Goal: Task Accomplishment & Management: Use online tool/utility

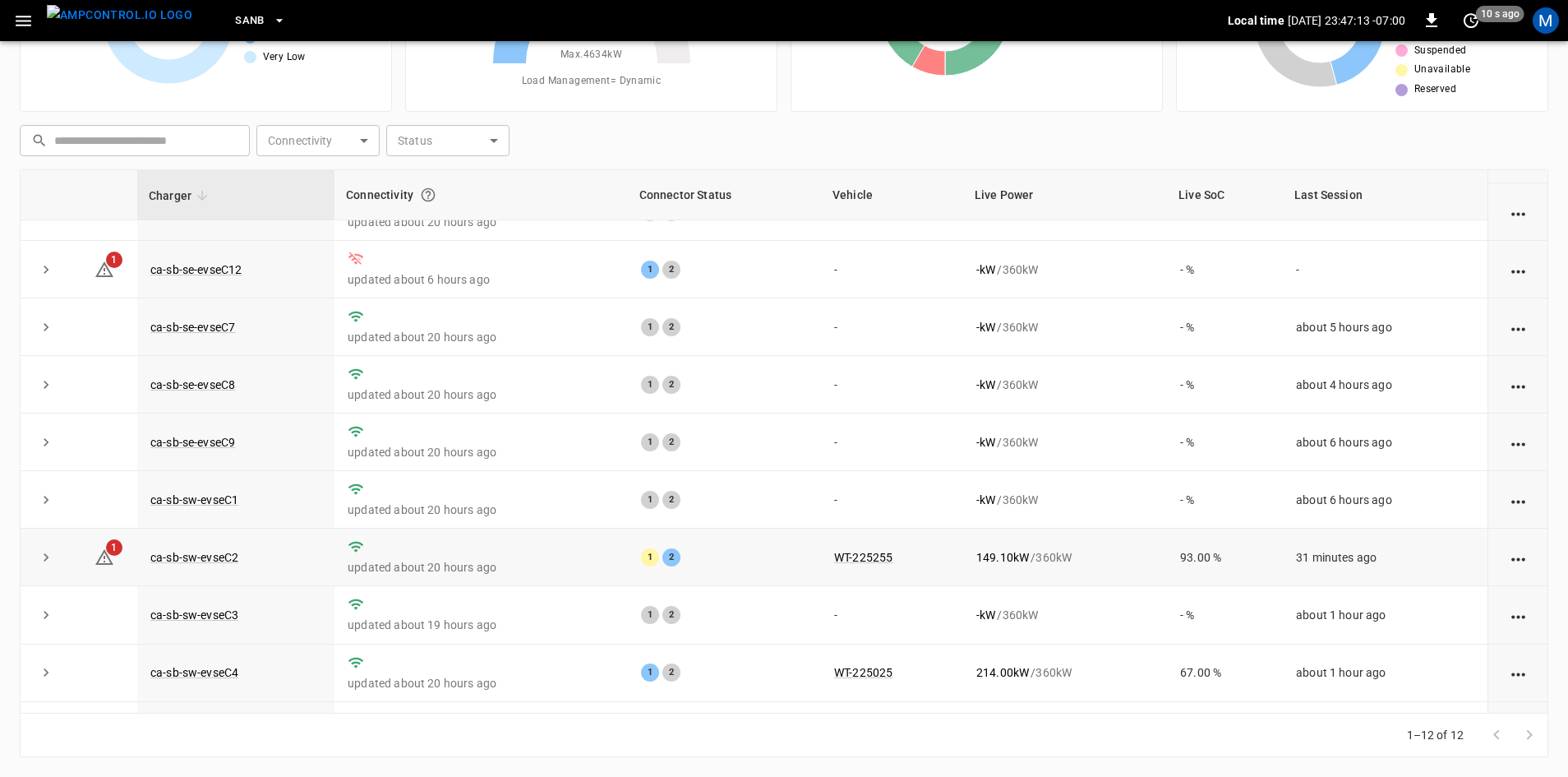
scroll to position [208, 0]
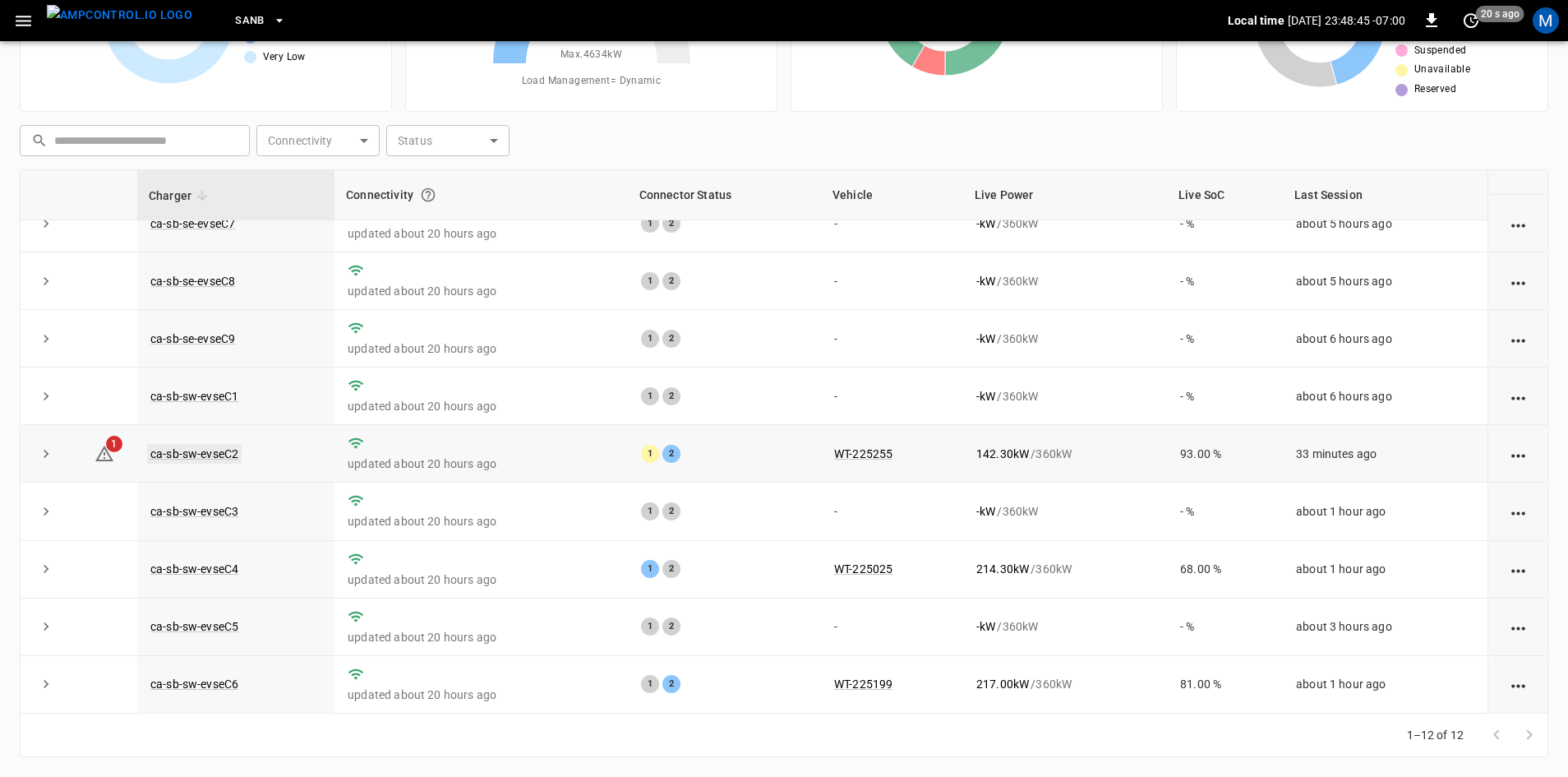
click at [215, 451] on link "ca-sb-sw-evseC2" at bounding box center [193, 454] width 94 height 19
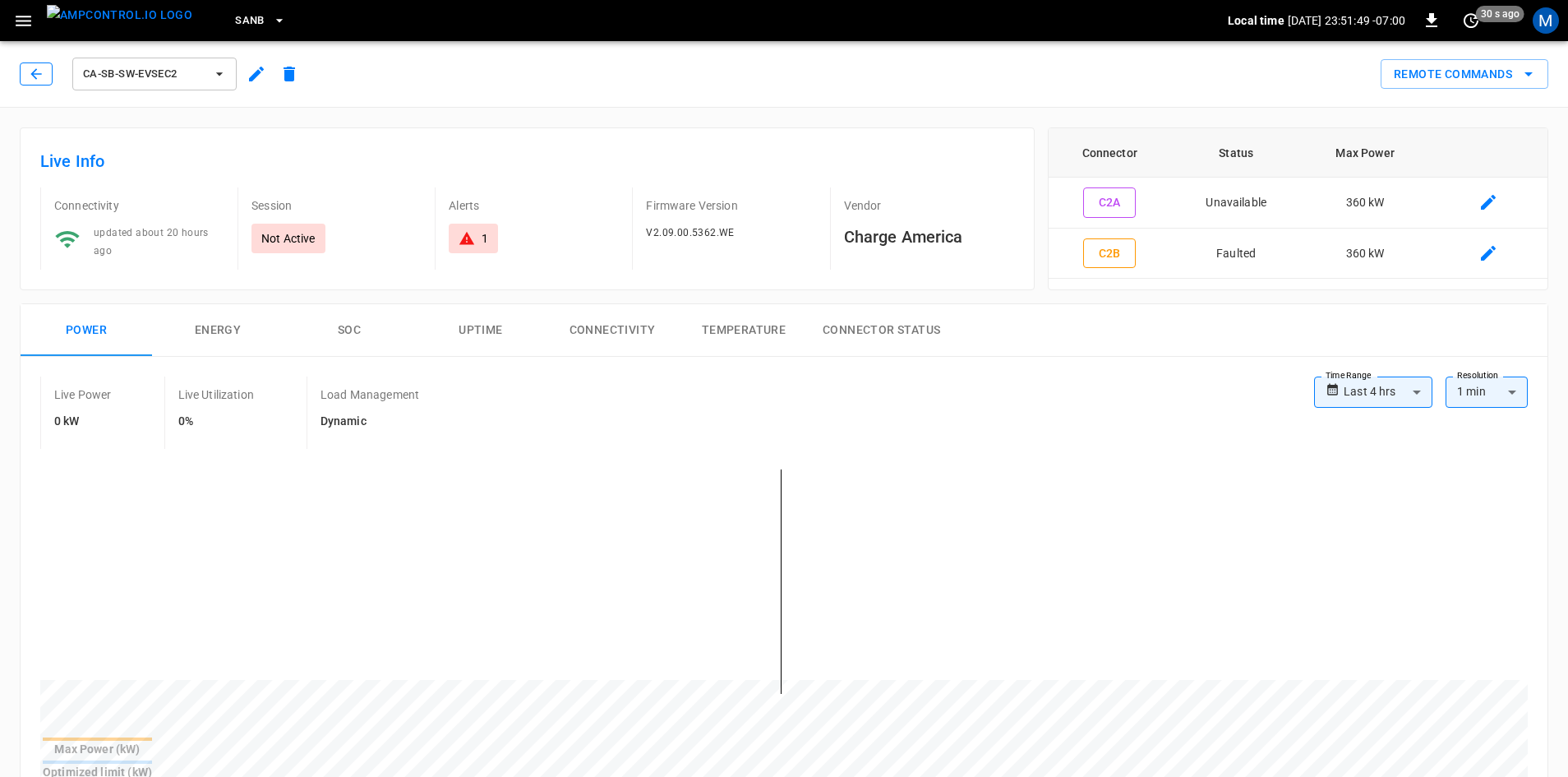
click at [40, 71] on icon "button" at bounding box center [36, 74] width 17 height 17
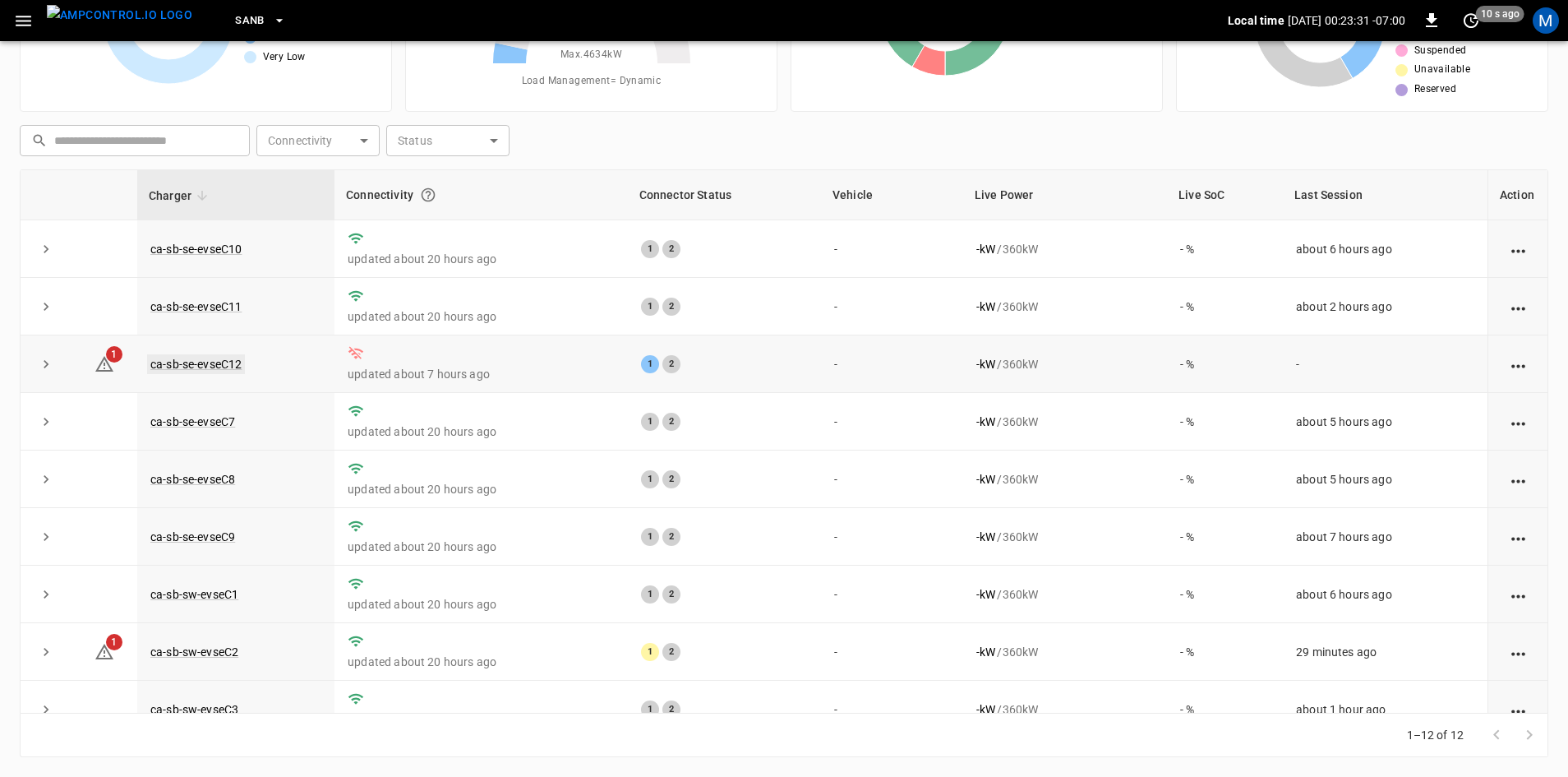
click at [196, 363] on link "ca-sb-se-evseC12" at bounding box center [195, 364] width 98 height 19
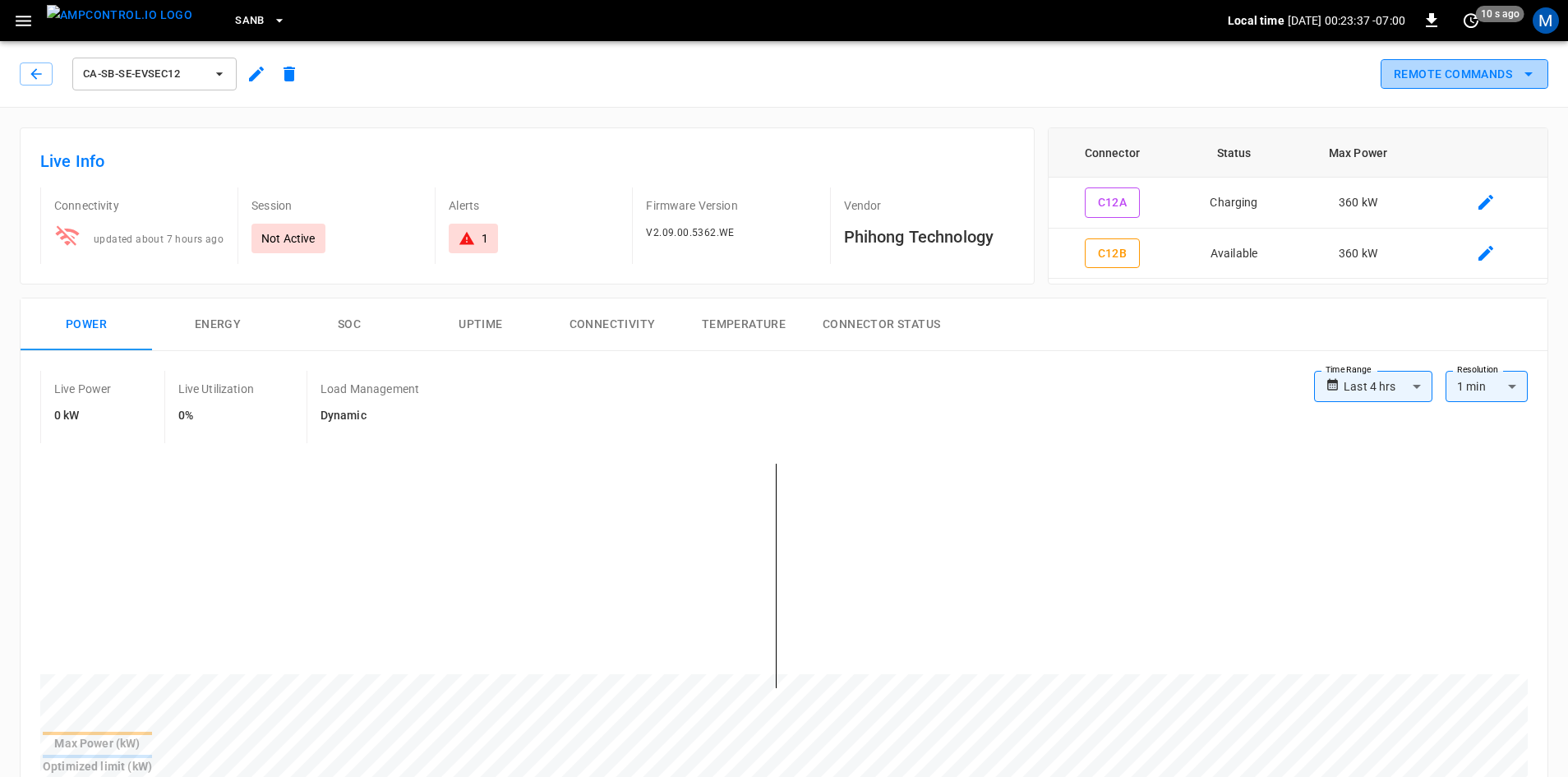
click at [1517, 76] on button "Remote Commands" at bounding box center [1464, 74] width 168 height 31
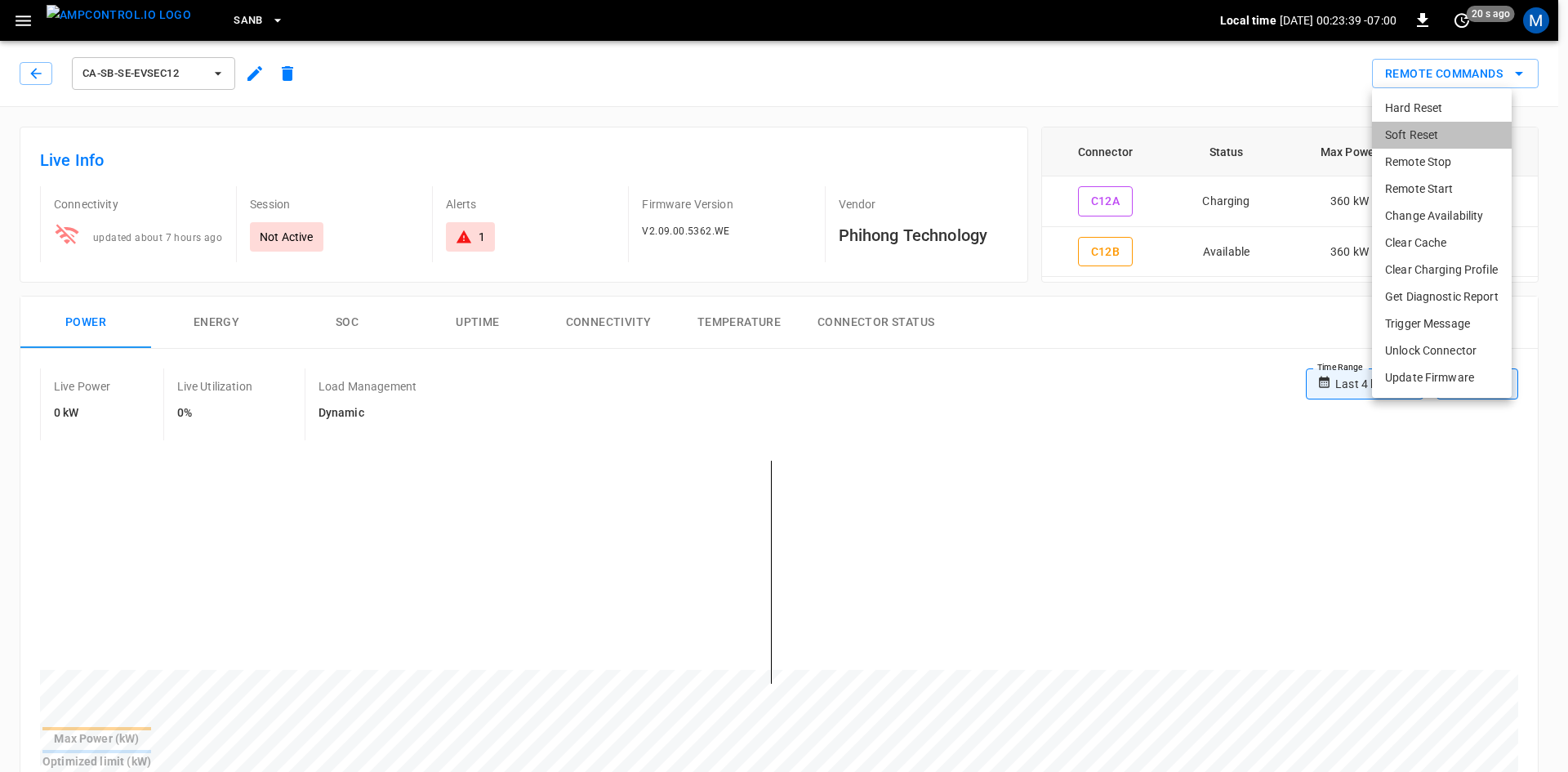
click at [1460, 136] on li "Soft Reset" at bounding box center [1442, 135] width 140 height 27
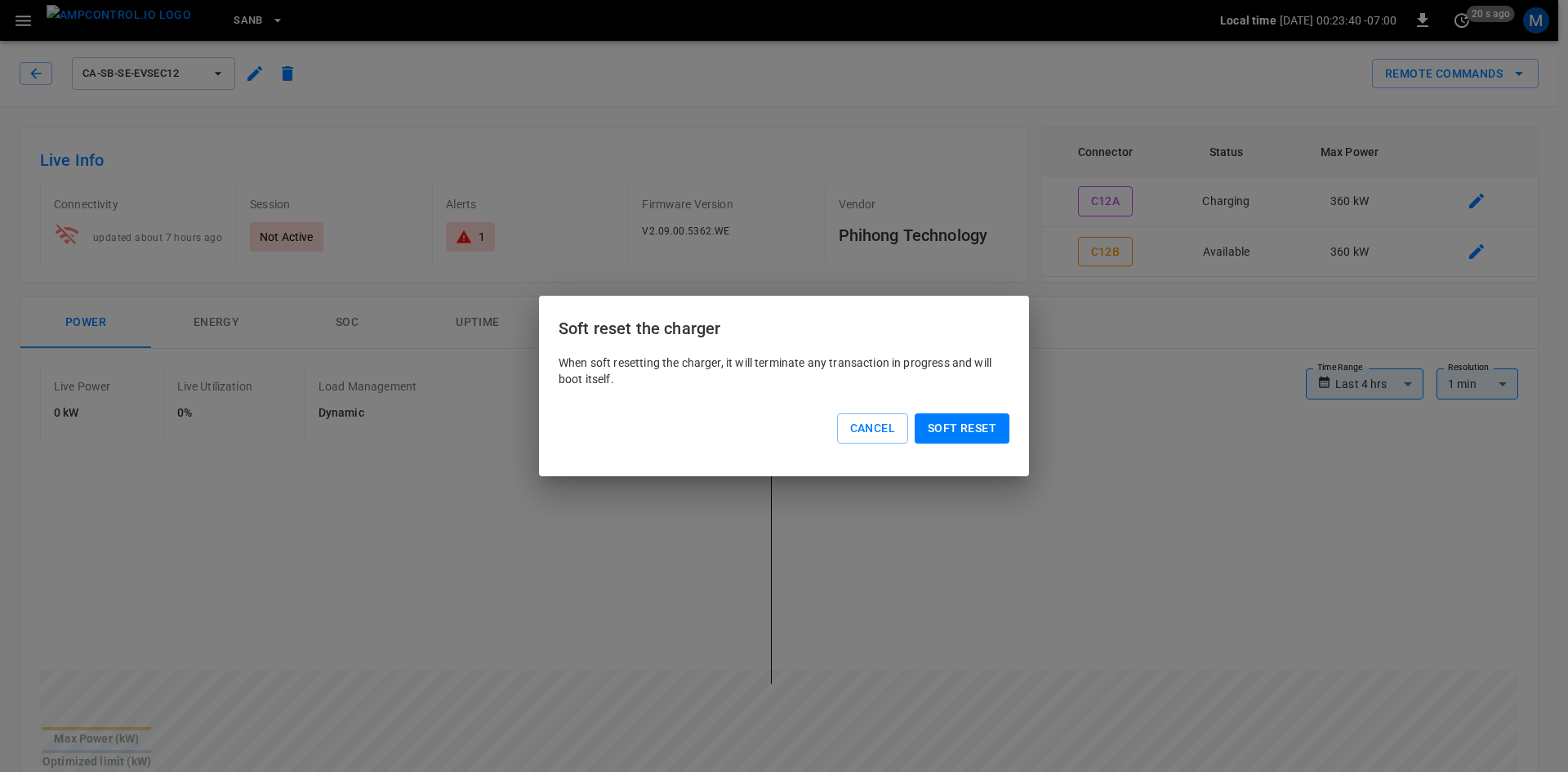
click at [954, 433] on button "Soft reset" at bounding box center [962, 428] width 94 height 31
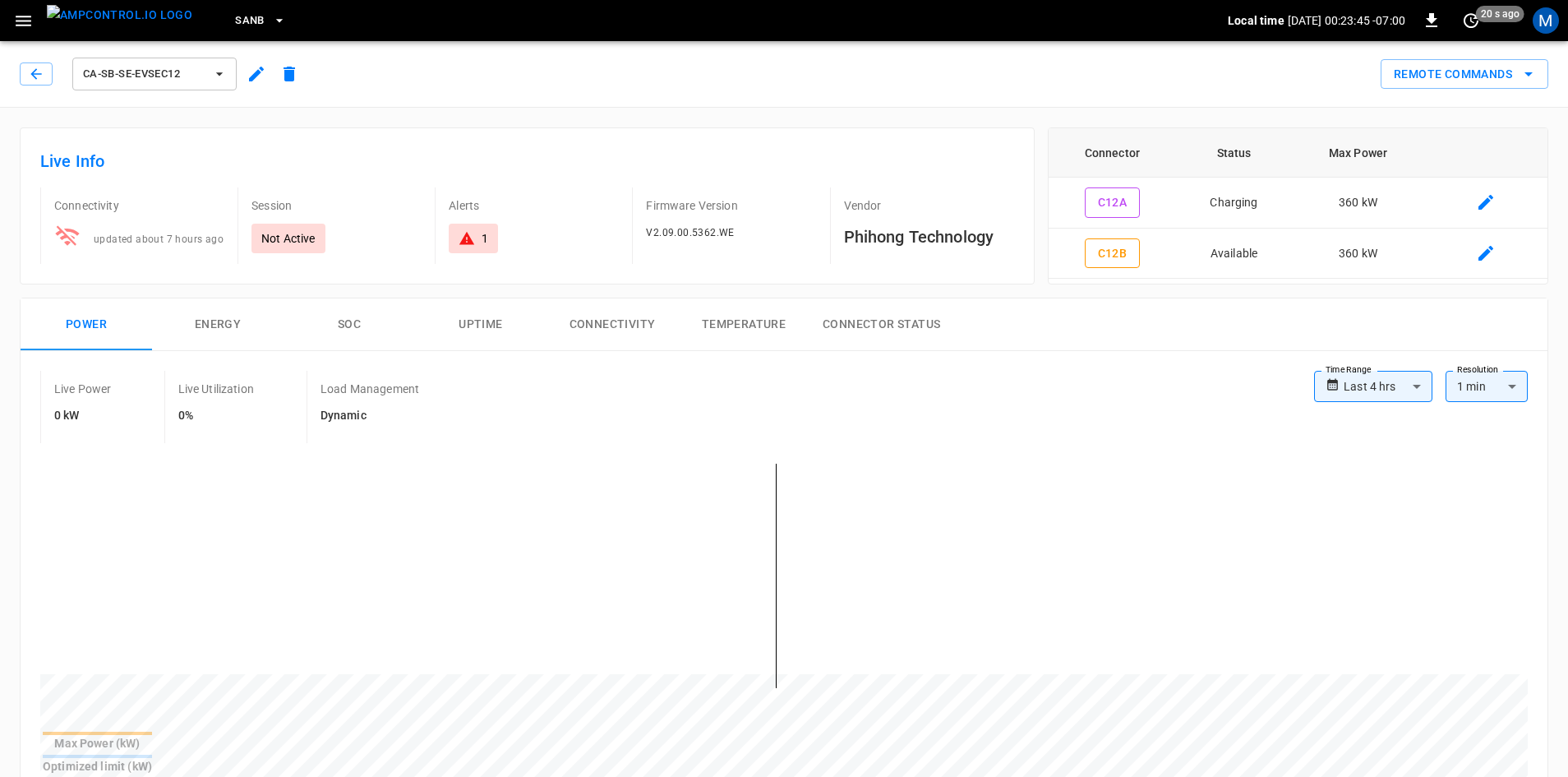
click at [16, 73] on div "ca-sb-se-evseC12" at bounding box center [159, 70] width 293 height 46
click at [31, 70] on icon "button" at bounding box center [36, 74] width 17 height 17
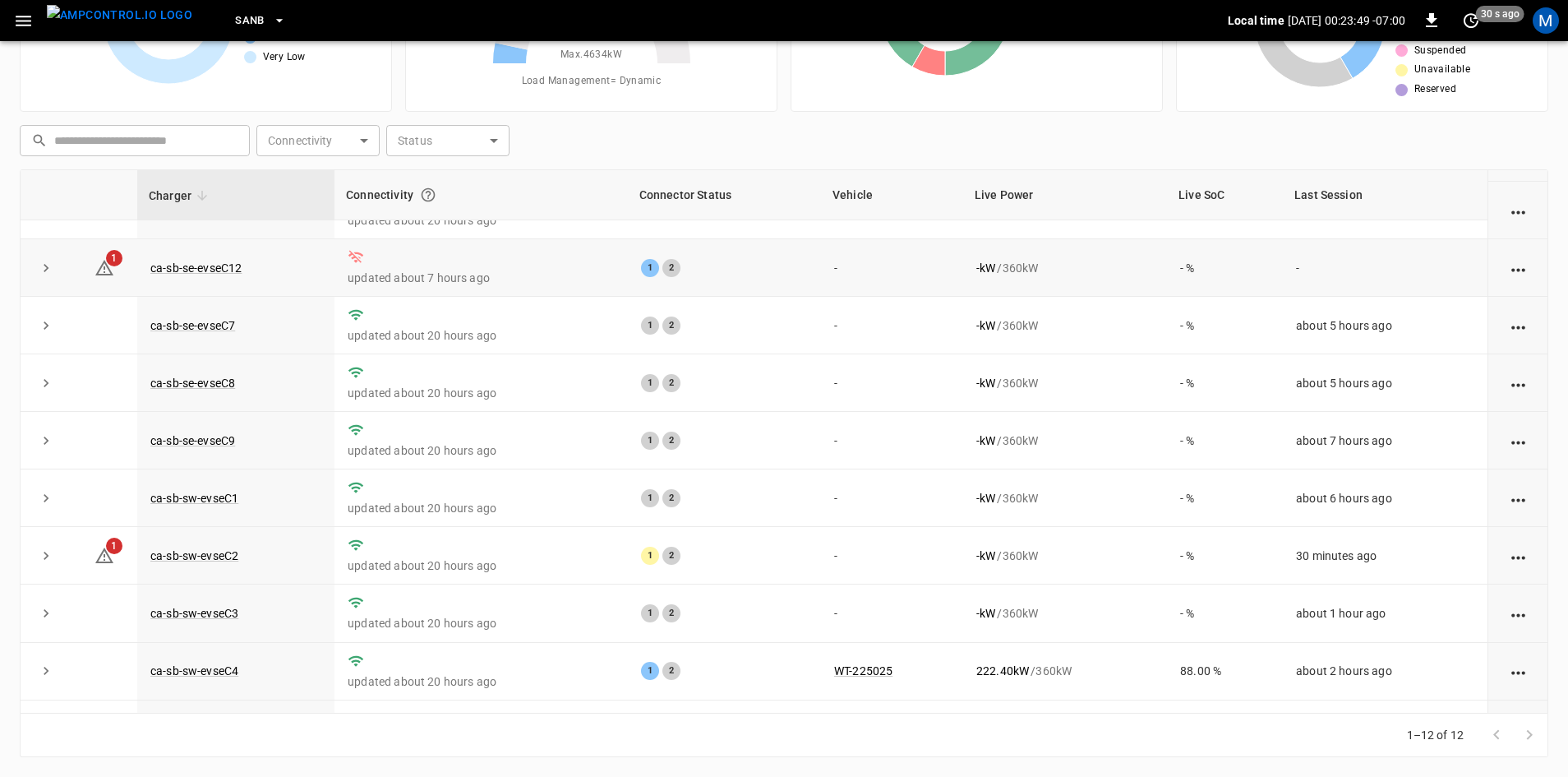
scroll to position [208, 0]
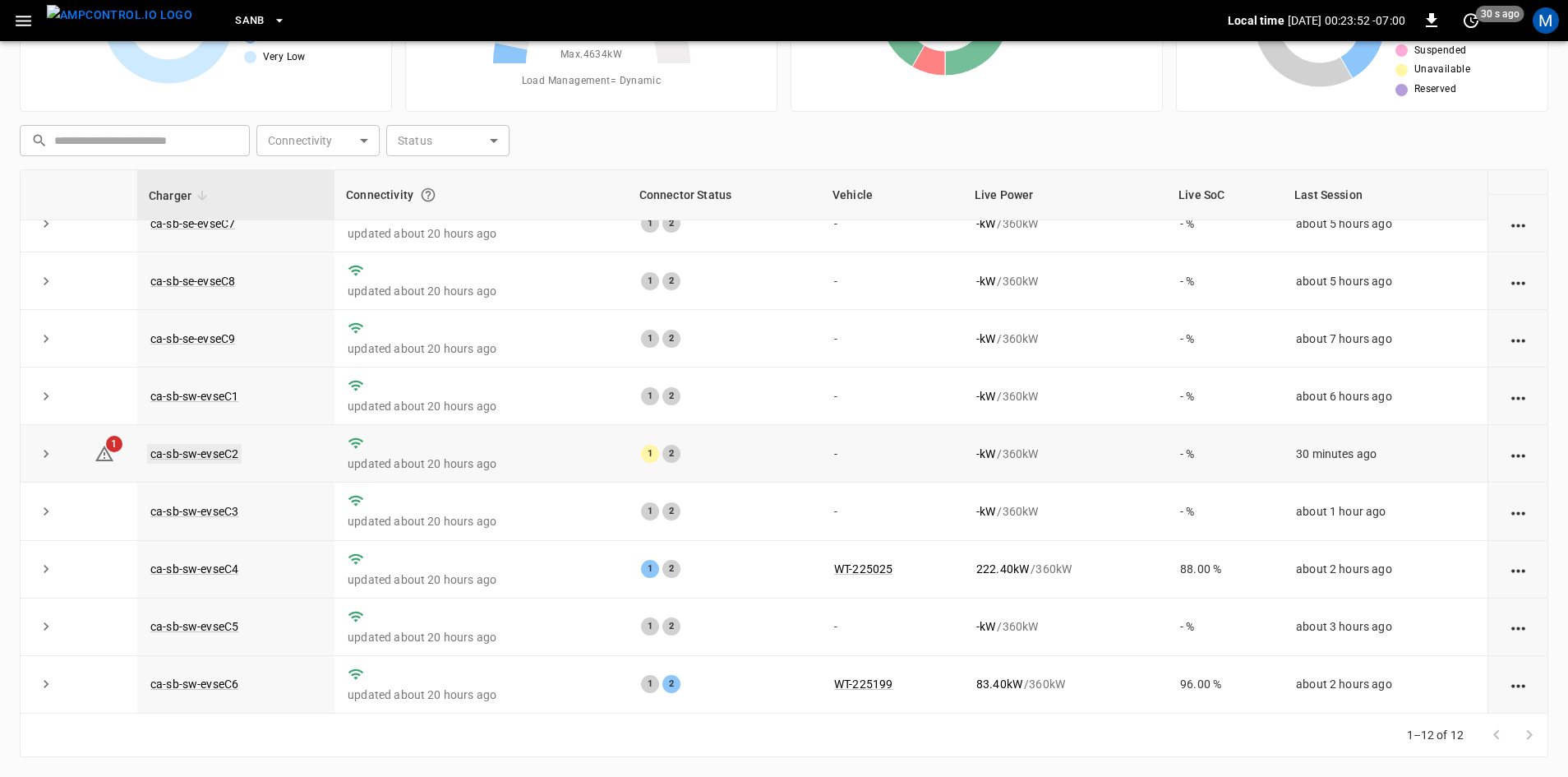
click at [224, 448] on link "ca-sb-sw-evseC2" at bounding box center [193, 454] width 94 height 19
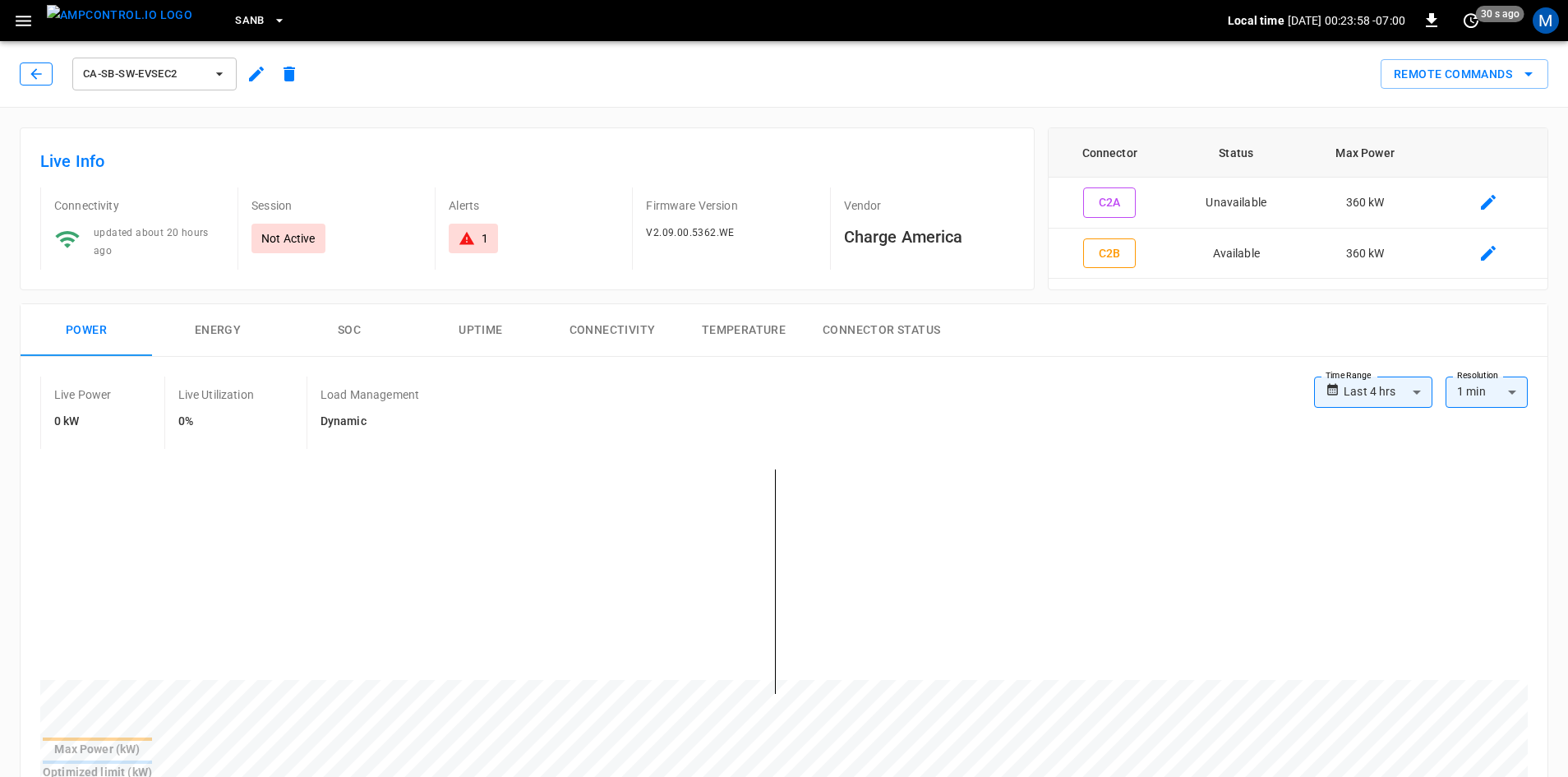
click at [40, 81] on icon "button" at bounding box center [36, 74] width 17 height 17
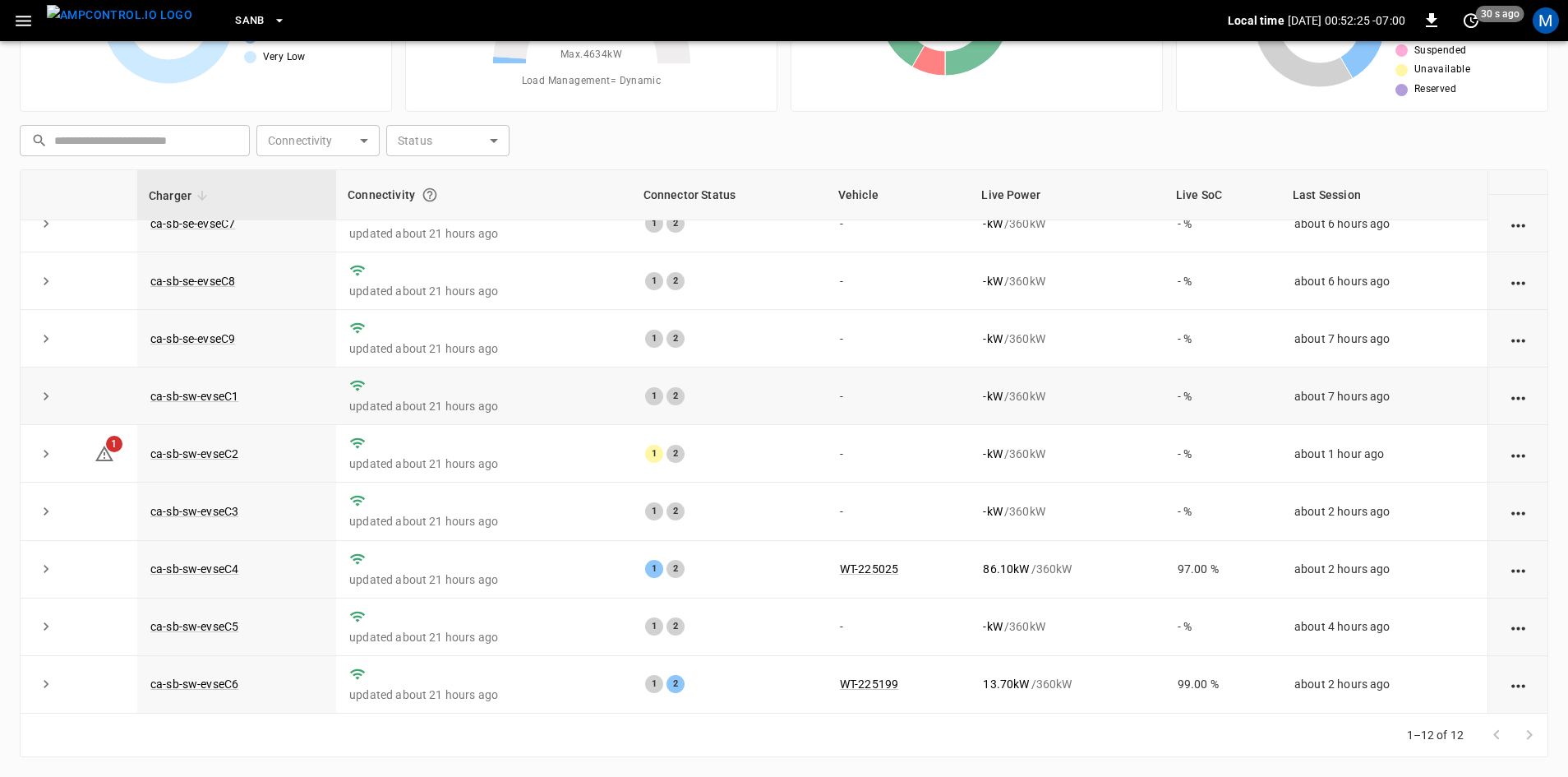
scroll to position [208, 0]
